Goal: Ask a question

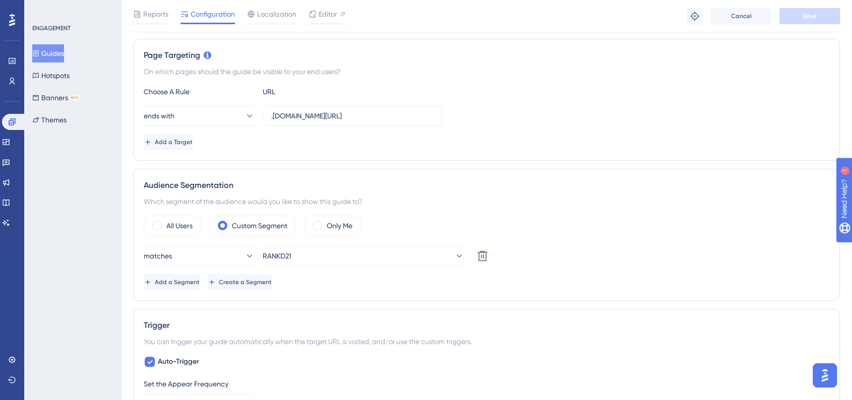
scroll to position [224, 0]
click at [10, 164] on icon at bounding box center [6, 162] width 8 height 8
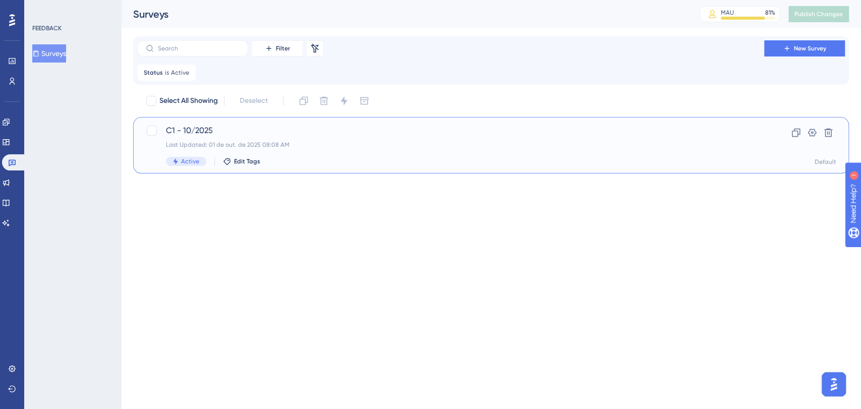
click at [268, 135] on span "C1 - 10/2025" at bounding box center [450, 131] width 569 height 12
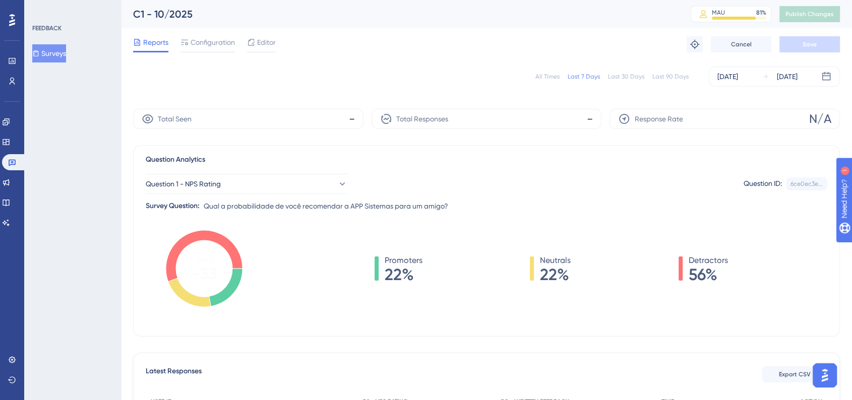
click at [545, 76] on div "All Times" at bounding box center [548, 77] width 24 height 8
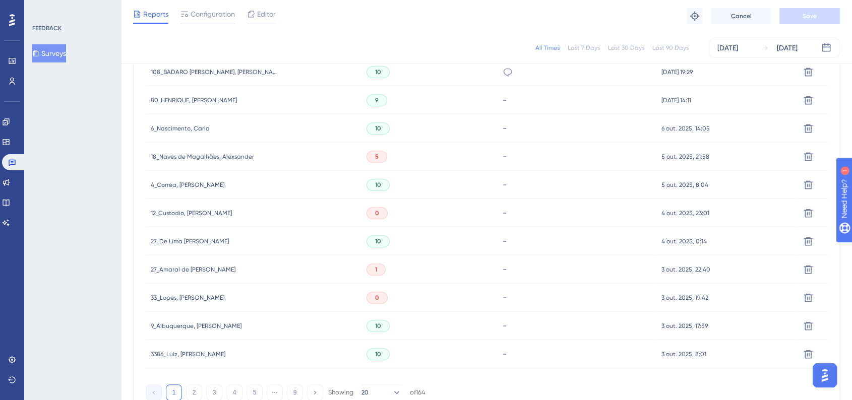
scroll to position [670, 0]
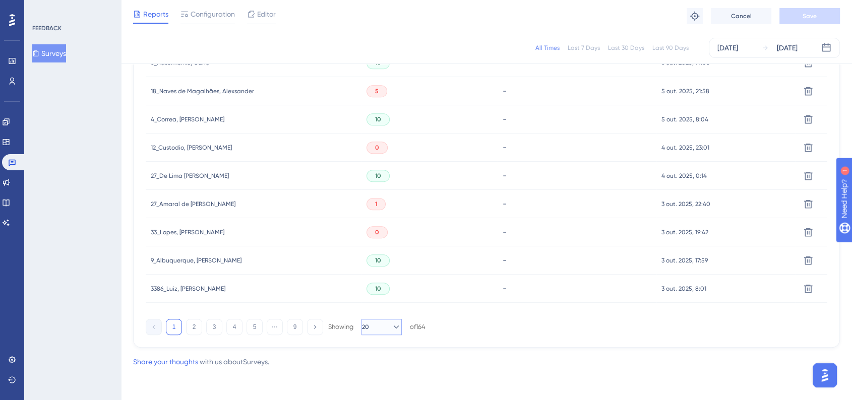
drag, startPoint x: 383, startPoint y: 328, endPoint x: 384, endPoint y: 335, distance: 6.6
click at [383, 329] on button "20" at bounding box center [382, 327] width 40 height 16
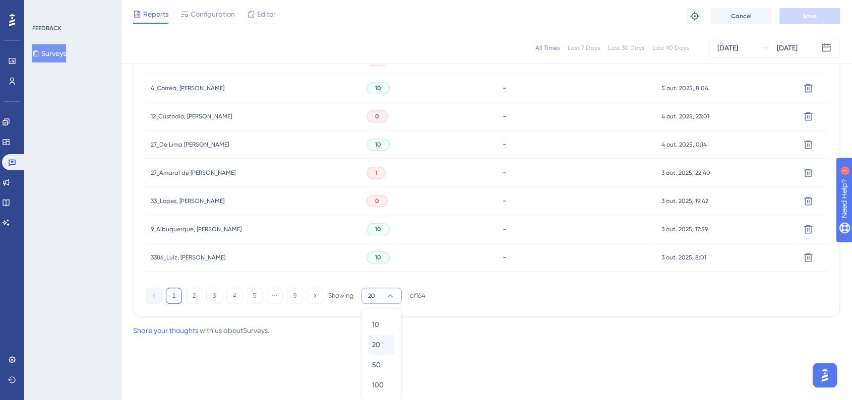
scroll to position [702, 0]
click at [384, 377] on div "100 100" at bounding box center [381, 384] width 19 height 20
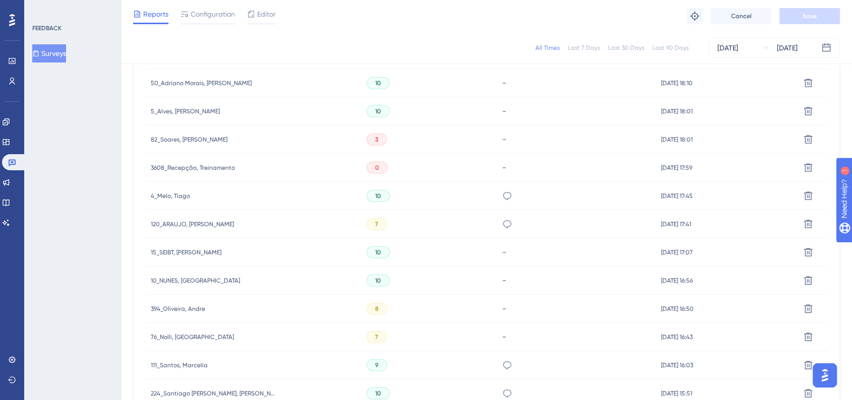
scroll to position [2887, 0]
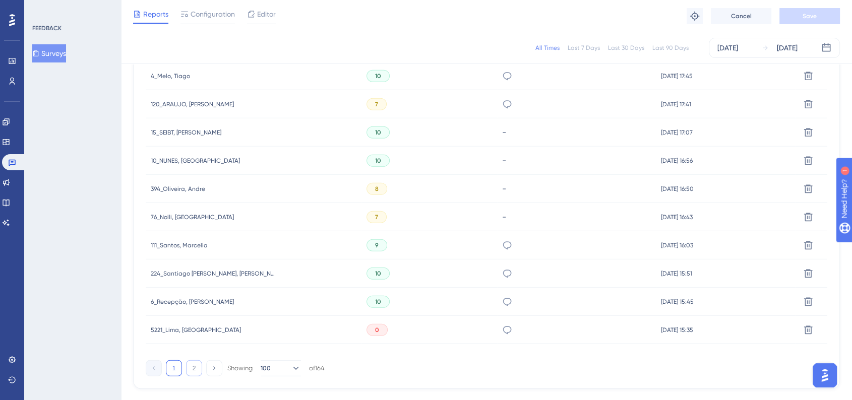
click at [196, 368] on button "2" at bounding box center [194, 369] width 16 height 16
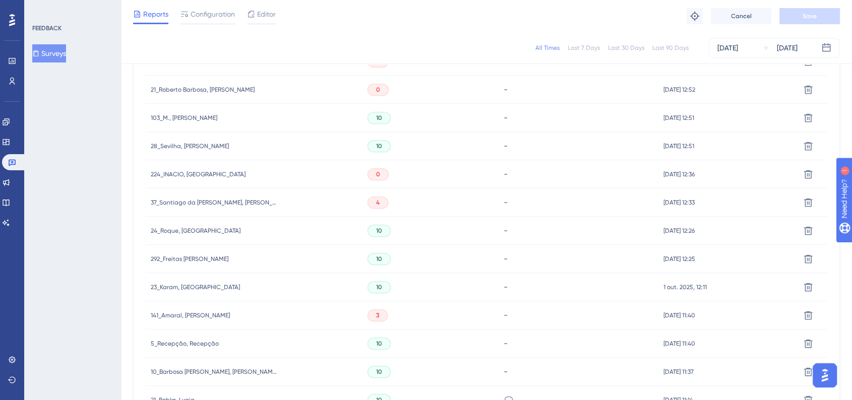
scroll to position [1064, 0]
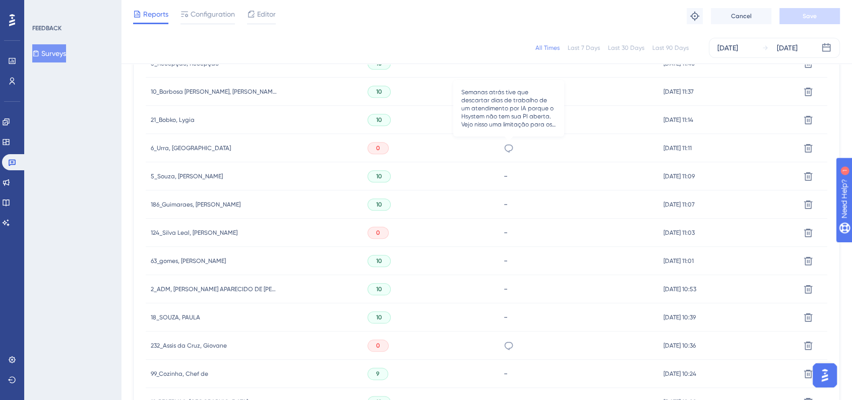
click at [510, 149] on icon at bounding box center [509, 148] width 10 height 10
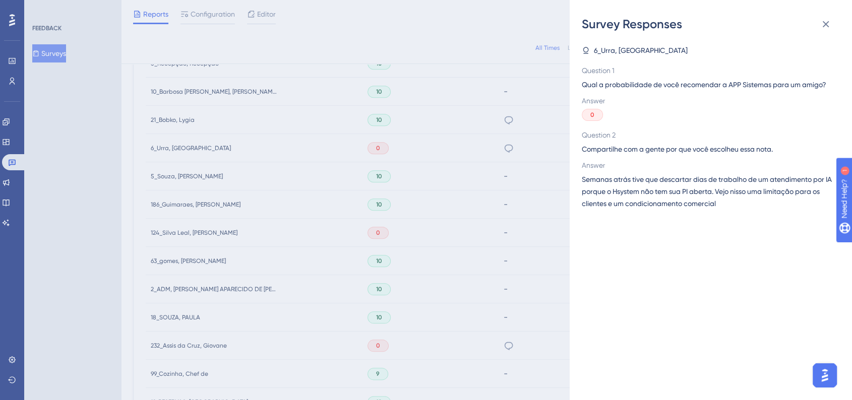
click at [508, 352] on div "Survey Responses 6_Urra, [PERSON_NAME] Question 1 Qual a probabilidade de você …" at bounding box center [426, 200] width 852 height 400
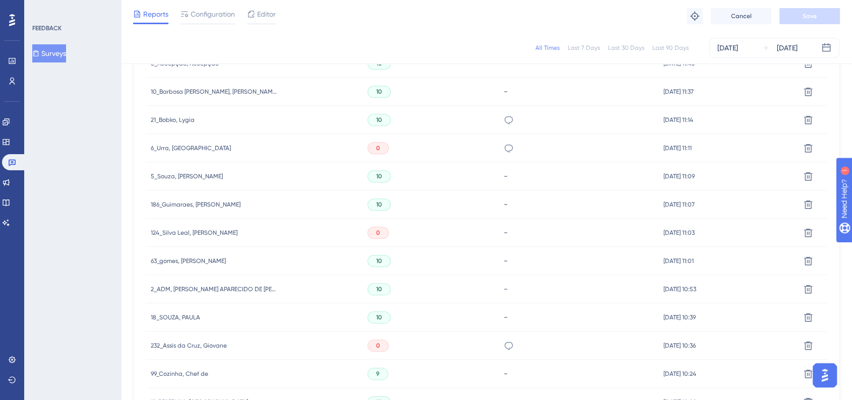
click at [508, 350] on icon at bounding box center [509, 346] width 10 height 10
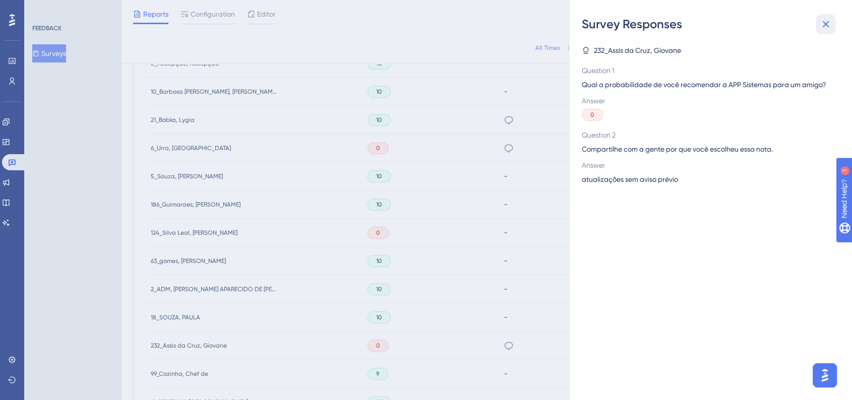
click at [826, 22] on icon at bounding box center [826, 24] width 12 height 12
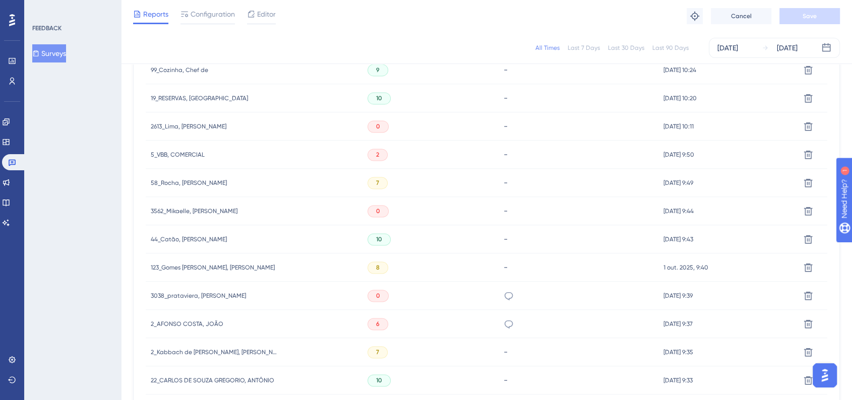
scroll to position [1456, 0]
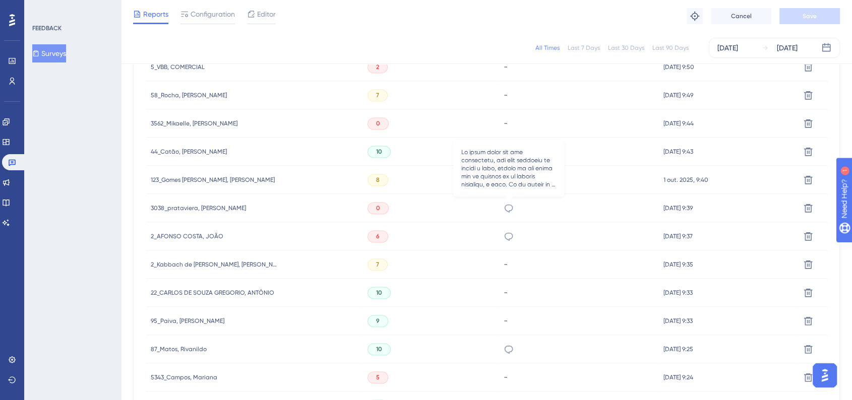
click at [512, 206] on icon at bounding box center [509, 208] width 9 height 8
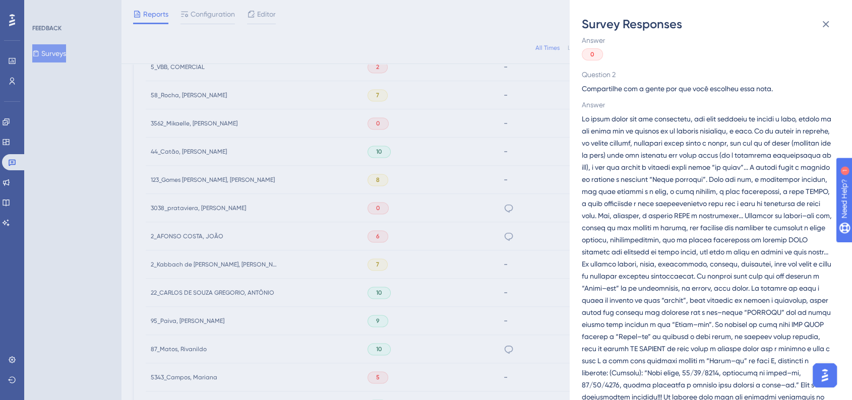
scroll to position [0, 0]
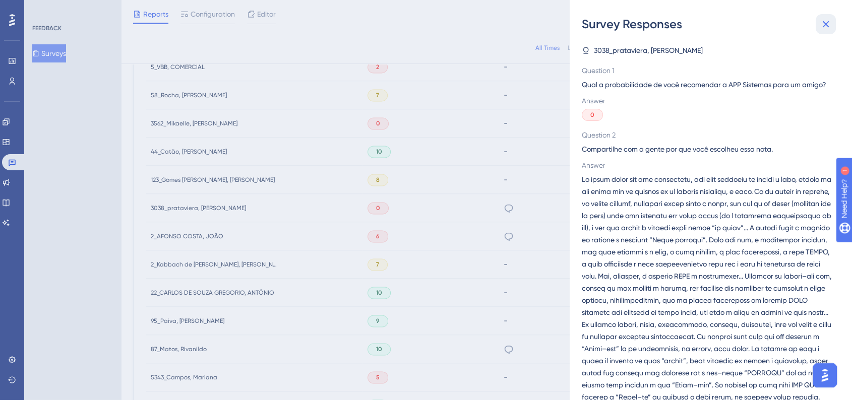
click at [828, 26] on icon at bounding box center [826, 24] width 7 height 7
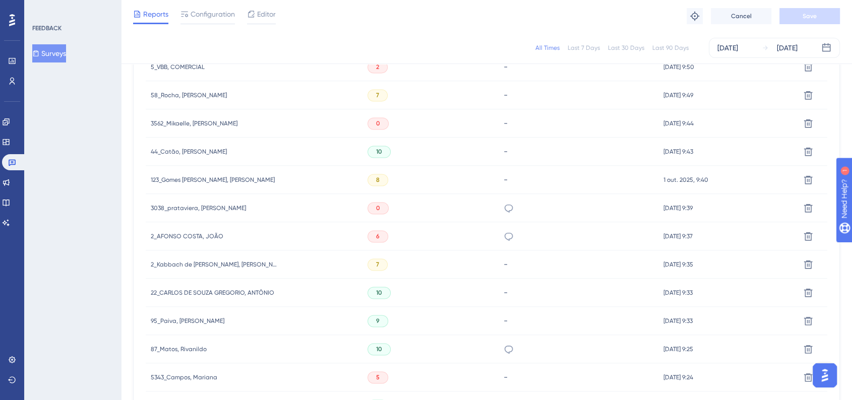
click at [227, 206] on div "3038_prataviera, [PERSON_NAME] 3038_prataviera, [PERSON_NAME]" at bounding box center [254, 208] width 217 height 28
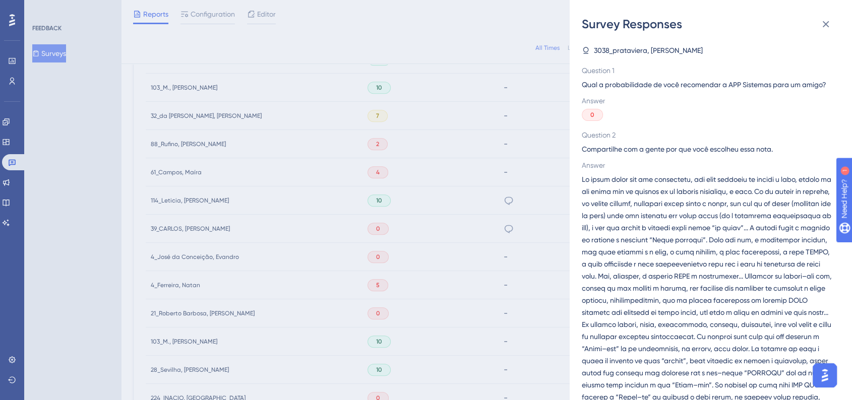
click at [667, 49] on span "3038_prataviera, [PERSON_NAME]" at bounding box center [648, 50] width 109 height 12
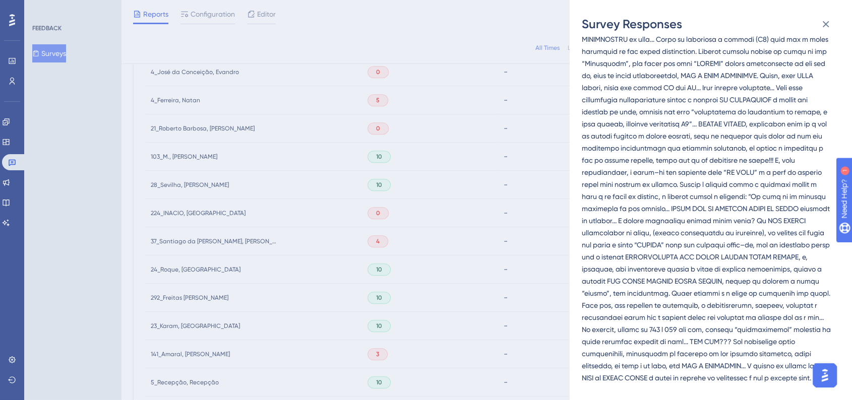
scroll to position [840, 0]
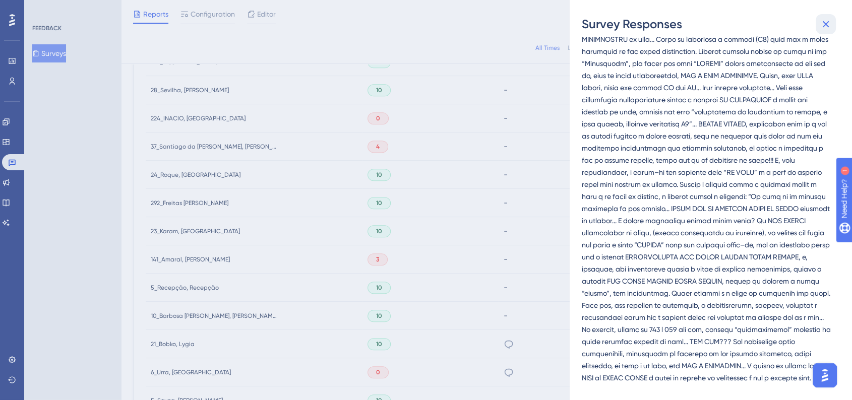
click at [825, 24] on icon at bounding box center [826, 24] width 7 height 7
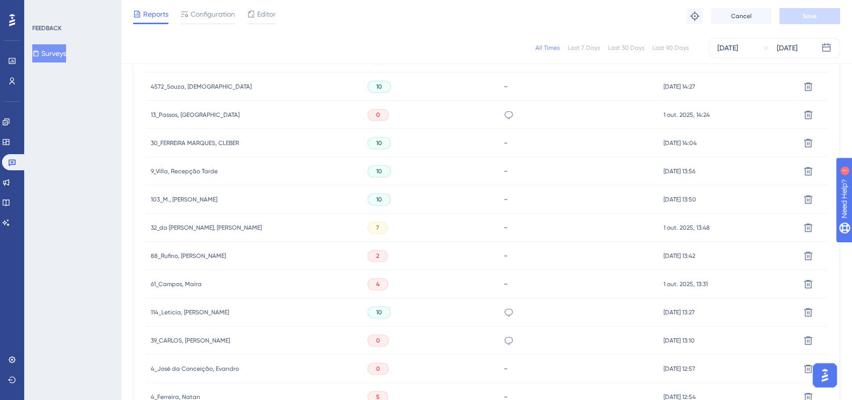
scroll to position [448, 0]
click at [510, 114] on icon at bounding box center [509, 115] width 10 height 10
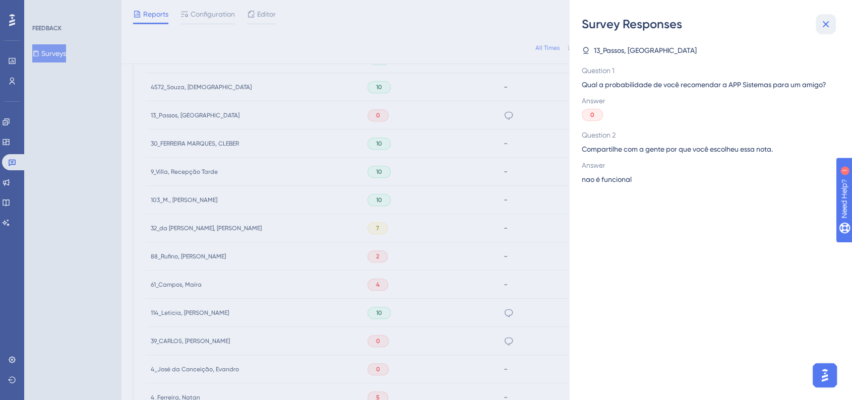
drag, startPoint x: 835, startPoint y: 25, endPoint x: 751, endPoint y: 65, distance: 92.7
click at [833, 25] on button at bounding box center [826, 24] width 20 height 20
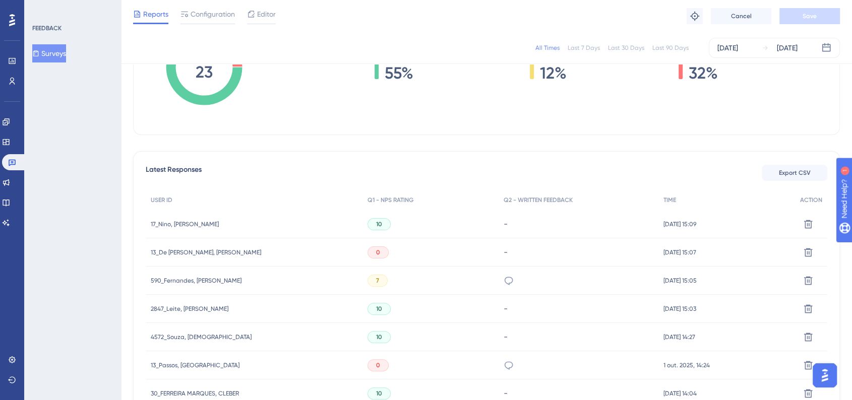
scroll to position [224, 0]
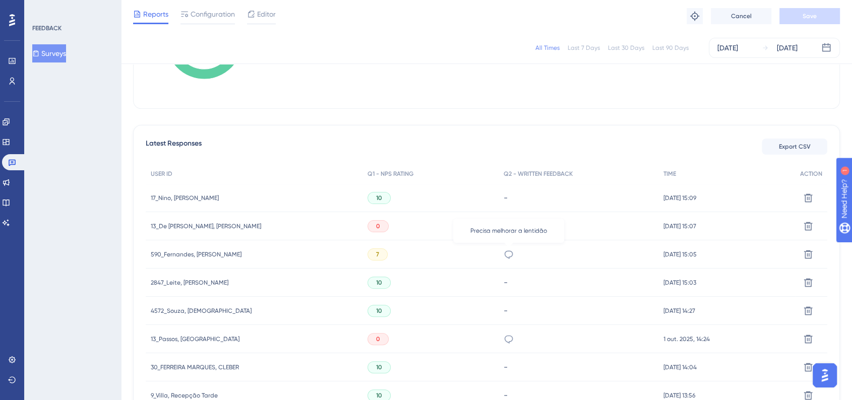
click at [512, 256] on icon at bounding box center [509, 255] width 10 height 10
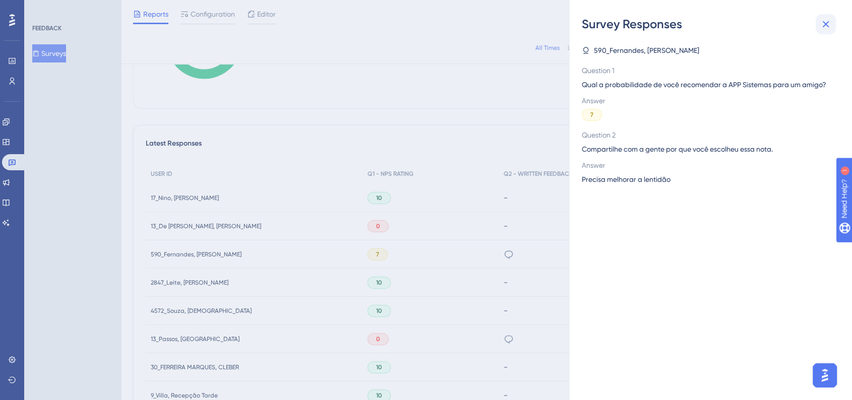
click at [820, 20] on icon at bounding box center [826, 24] width 12 height 12
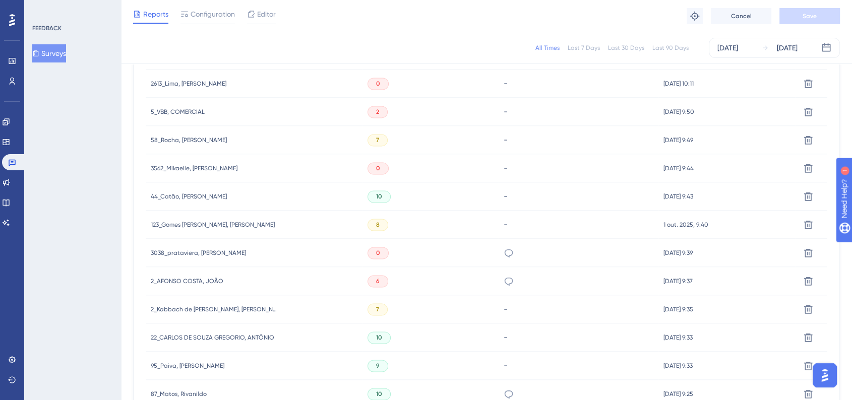
scroll to position [1408, 0]
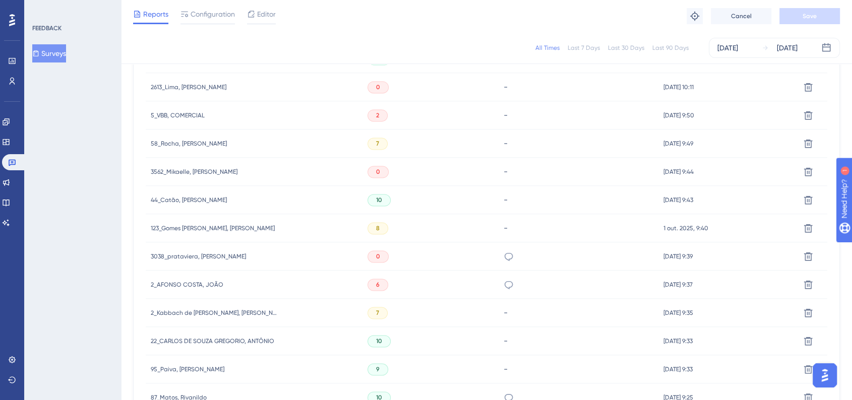
click at [165, 256] on span "3038_prataviera, [PERSON_NAME]" at bounding box center [198, 257] width 95 height 8
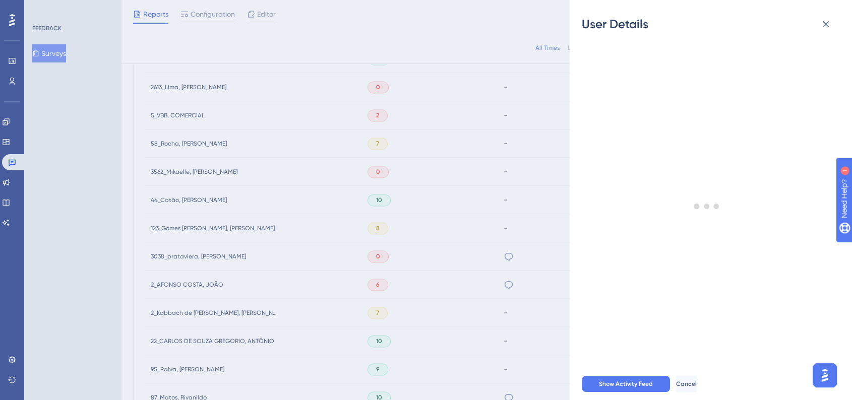
click at [165, 255] on div "User Details - # 3038_prataviera, [PERSON_NAME] User Attributes ( 9 ) Email Ema…" at bounding box center [426, 200] width 852 height 400
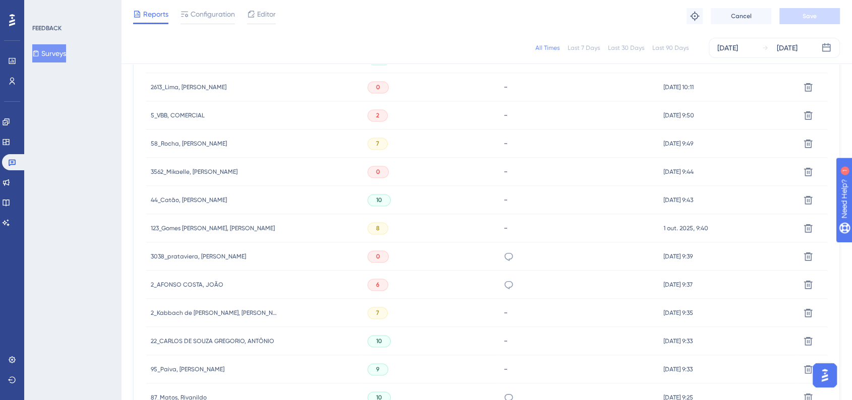
click at [165, 255] on span "3038_prataviera, [PERSON_NAME]" at bounding box center [198, 257] width 95 height 8
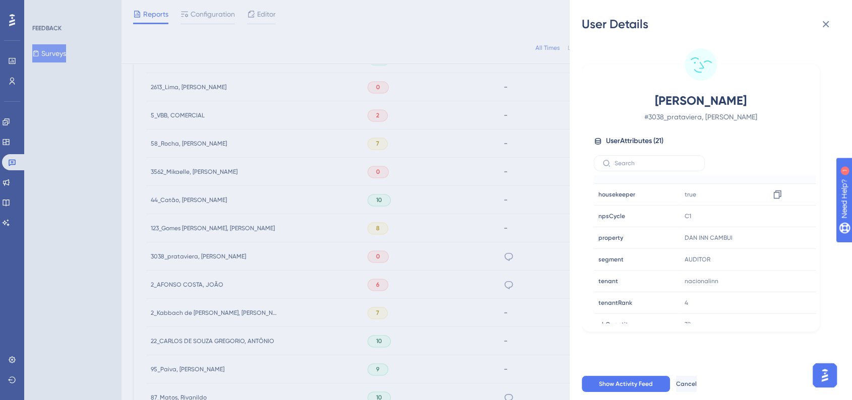
scroll to position [280, 0]
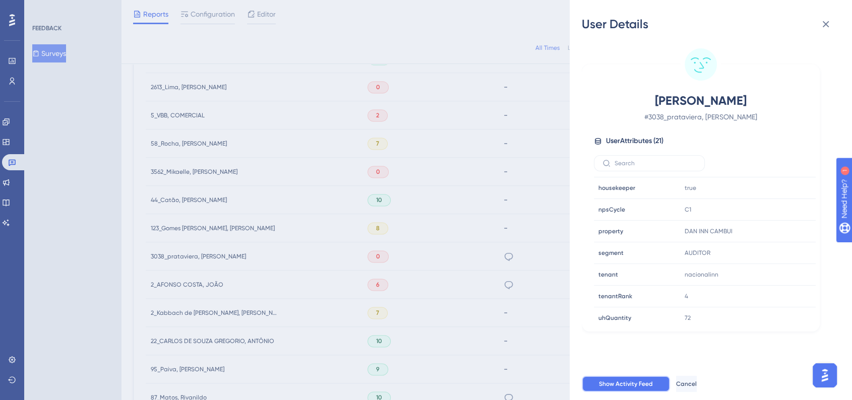
click at [624, 388] on span "Show Activity Feed" at bounding box center [626, 384] width 54 height 8
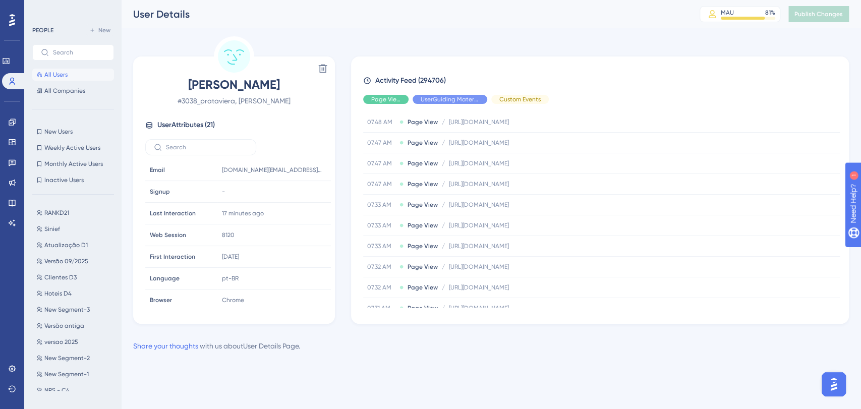
scroll to position [224, 0]
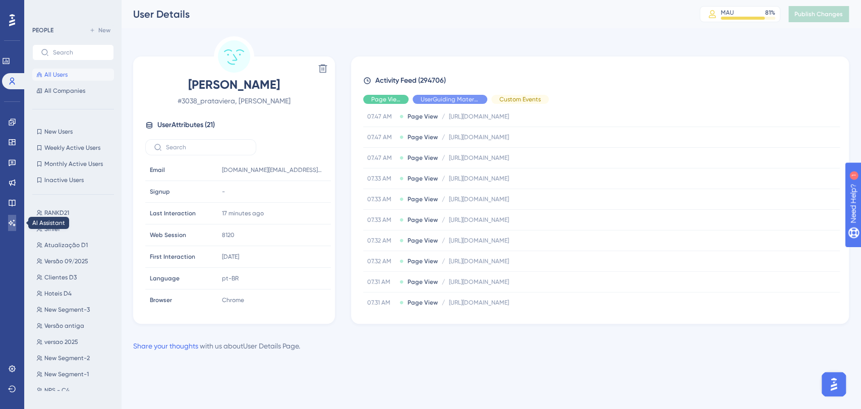
click at [14, 228] on link at bounding box center [12, 223] width 8 height 16
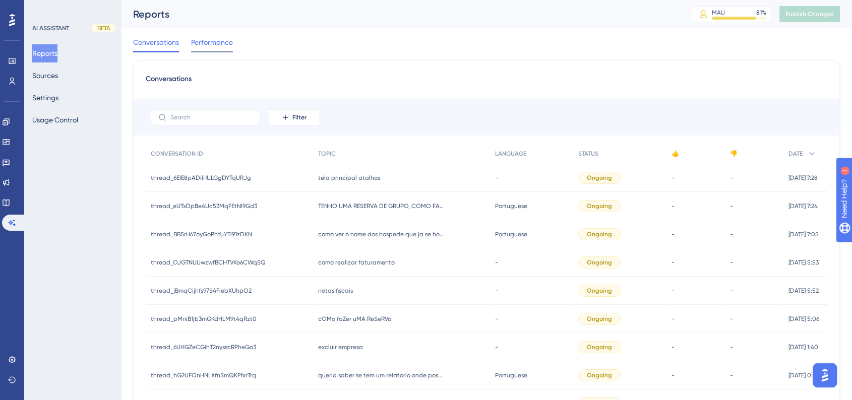
click at [230, 49] on div "Performance" at bounding box center [212, 44] width 42 height 16
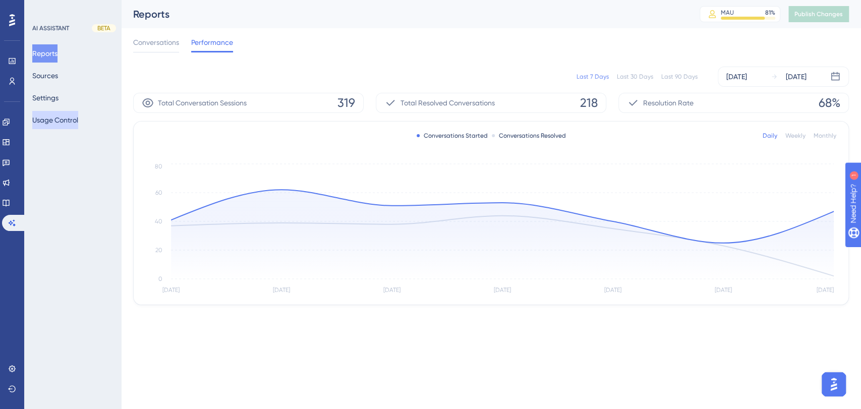
click at [54, 124] on button "Usage Control" at bounding box center [55, 120] width 46 height 18
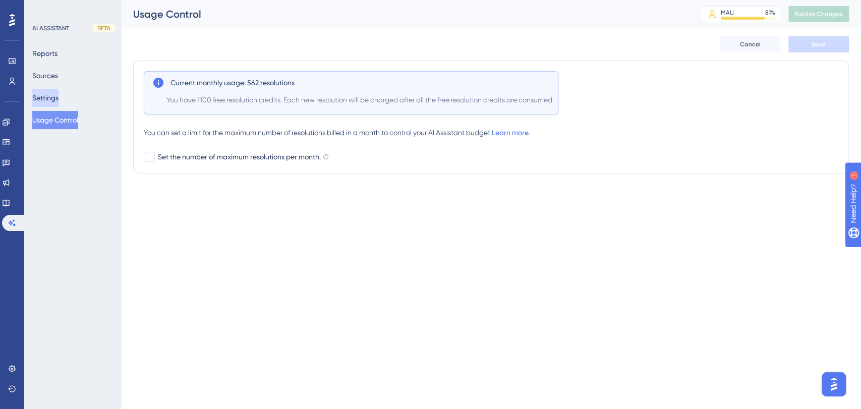
click at [57, 94] on button "Settings" at bounding box center [45, 98] width 26 height 18
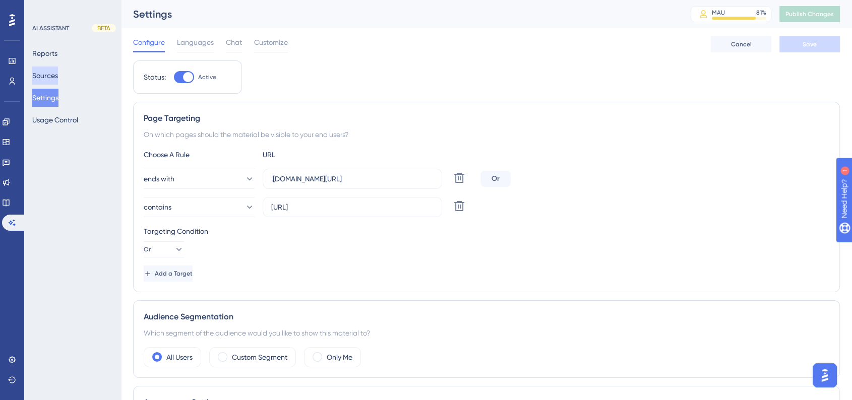
click at [57, 77] on button "Sources" at bounding box center [45, 76] width 26 height 18
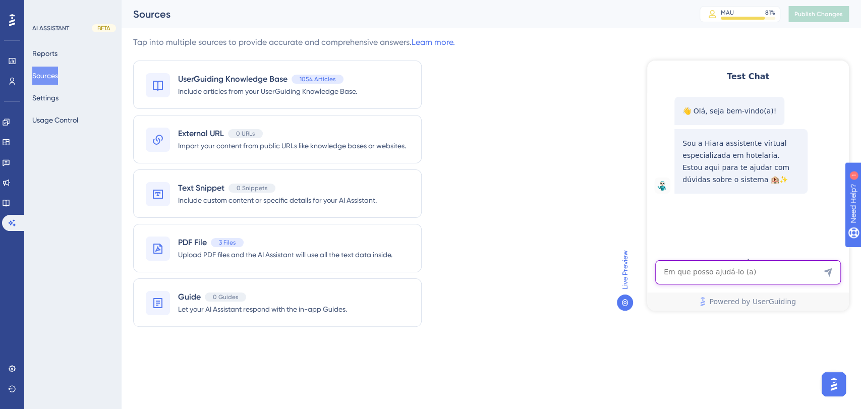
click at [679, 275] on textarea "AI Assistant Text Input" at bounding box center [748, 272] width 186 height 24
type textarea "relatório que mostre as tags do cadastro dos hóspedes"
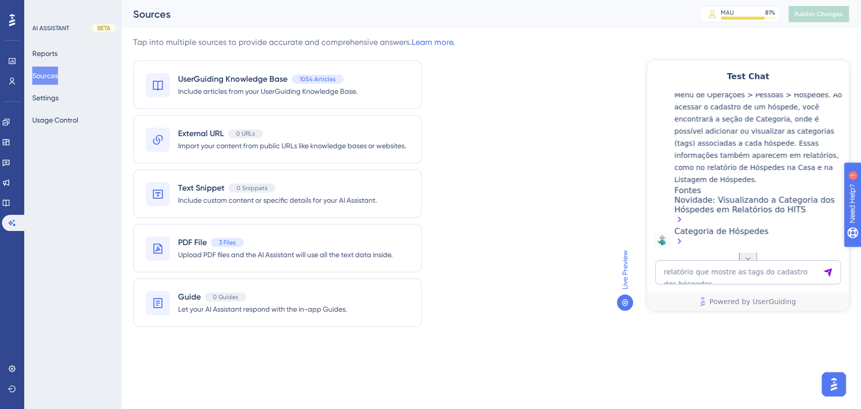
scroll to position [236, 0]
click at [721, 221] on div "Novidade: Visualizando a Categoria dos Hóspedes em Relatórios do HITS" at bounding box center [758, 210] width 169 height 31
